Goal: Task Accomplishment & Management: Use online tool/utility

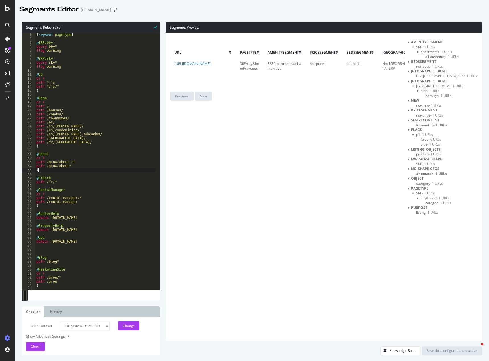
select select "urlList"
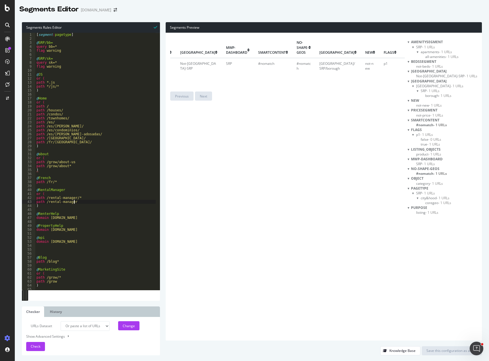
click at [131, 201] on div "[ segment : pagetype ] @ SRP/bb= query bb=* flag warning @ SRP/sk= query sk=* f…" at bounding box center [123, 163] width 177 height 261
type textarea "path /rental-manager"
paste input "[URL][DOMAIN_NAME]"
drag, startPoint x: 74, startPoint y: 33, endPoint x: 36, endPoint y: 31, distance: 38.2
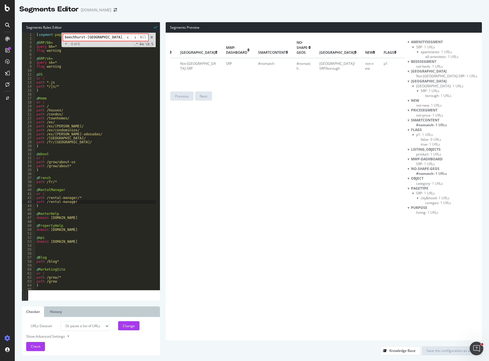
click at [36, 31] on div "Segments Rules Editor path /rental-manager 1 2 3 4 5 6 7 8 9 10 11 12 13 14 15 …" at bounding box center [91, 161] width 138 height 279
type input "beechhurst-[GEOGRAPHIC_DATA]/"
click at [306, 11] on div "Segments Editor [DOMAIN_NAME]" at bounding box center [252, 7] width 474 height 14
type textarea "path /houses/"
click at [113, 112] on div "[ segment : pagetype ] @ SRP/bb= query bb=* flag warning @ SRP/sk= query sk=* f…" at bounding box center [123, 163] width 177 height 261
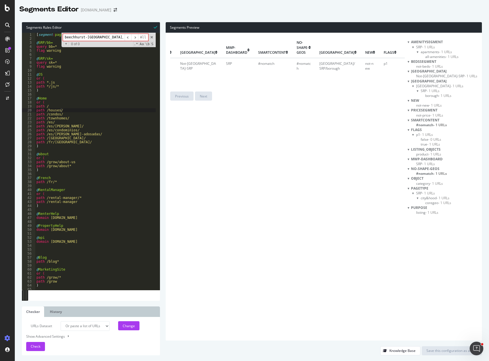
drag, startPoint x: 102, startPoint y: 39, endPoint x: 31, endPoint y: 37, distance: 70.9
click at [31, 37] on div "path /houses/ 1 2 3 4 5 6 7 8 9 10 11 12 13 14 15 16 17 18 19 20 21 22 23 24 25…" at bounding box center [91, 161] width 138 height 257
paste input "[URL][DOMAIN_NAME]"
type input "st-albans-[GEOGRAPHIC_DATA]"
click at [151, 36] on span at bounding box center [152, 37] width 4 height 4
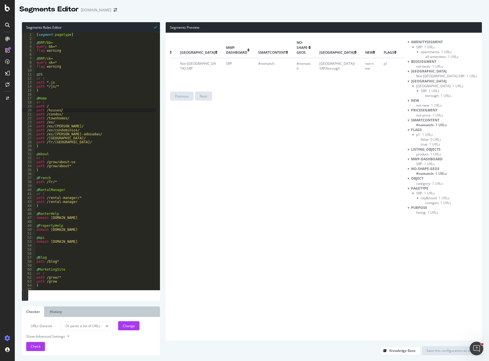
drag, startPoint x: 311, startPoint y: 156, endPoint x: 316, endPoint y: 143, distance: 13.7
click at [311, 156] on div "url pagetype AmenitySegment PriceSegment BedsSegment [GEOGRAPHIC_DATA] mwp-dash…" at bounding box center [287, 186] width 234 height 299
